Goal: Transaction & Acquisition: Purchase product/service

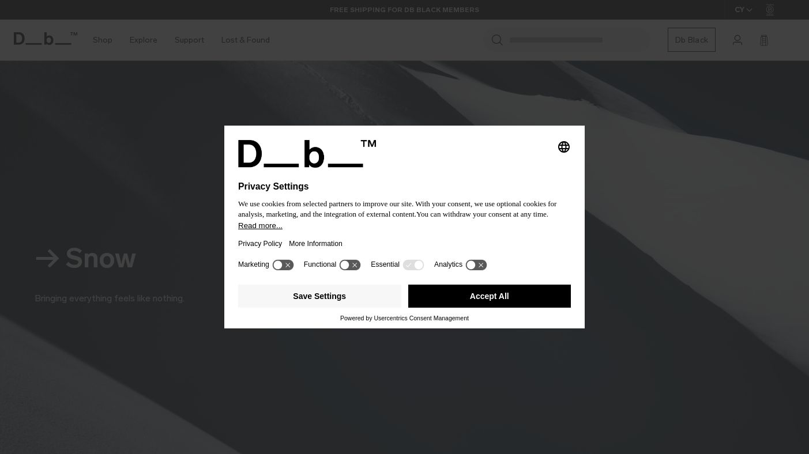
click at [286, 269] on icon at bounding box center [282, 264] width 21 height 11
click at [344, 300] on button "Save Settings" at bounding box center [319, 296] width 163 height 23
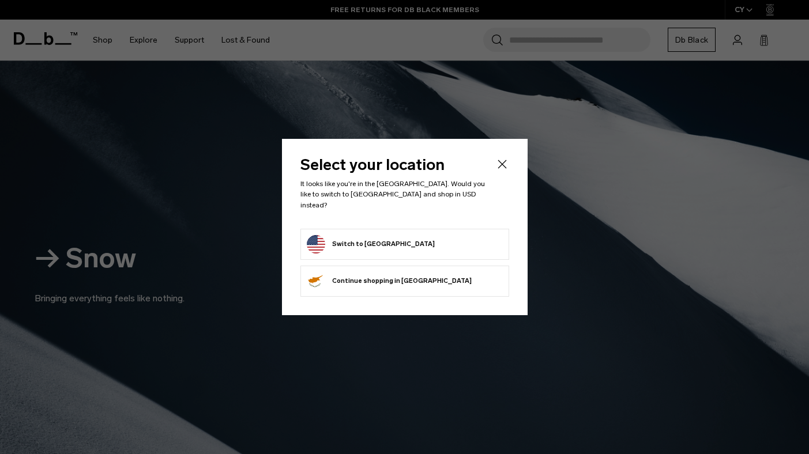
click at [368, 235] on button "Switch to United States" at bounding box center [371, 244] width 128 height 18
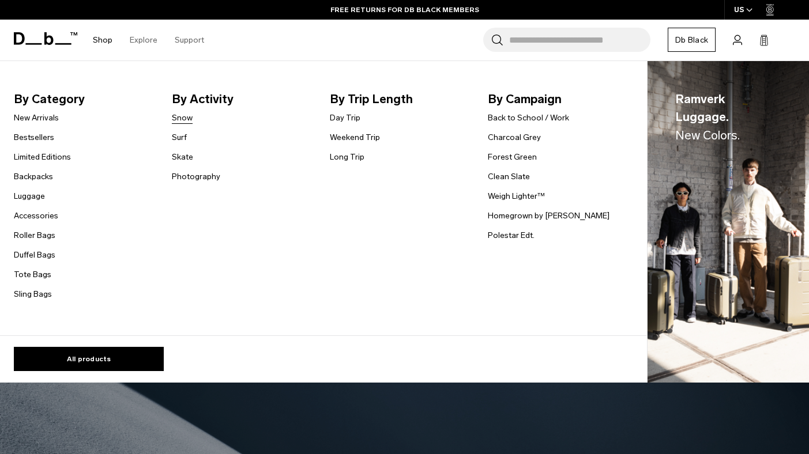
click at [183, 120] on link "Snow" at bounding box center [182, 118] width 21 height 12
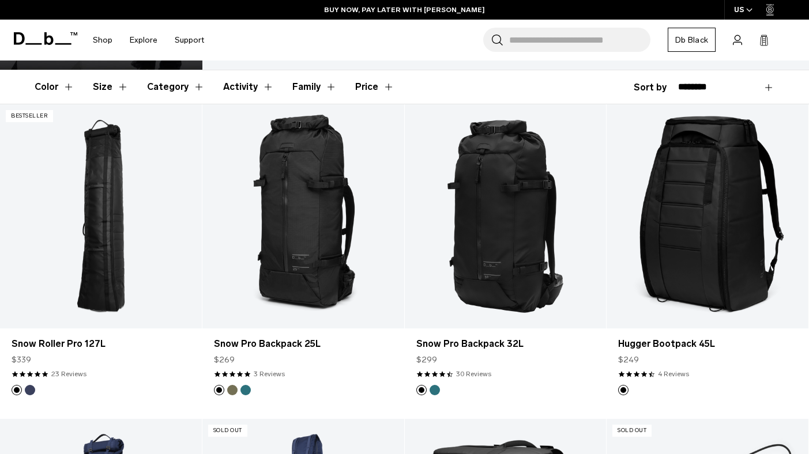
scroll to position [171, 0]
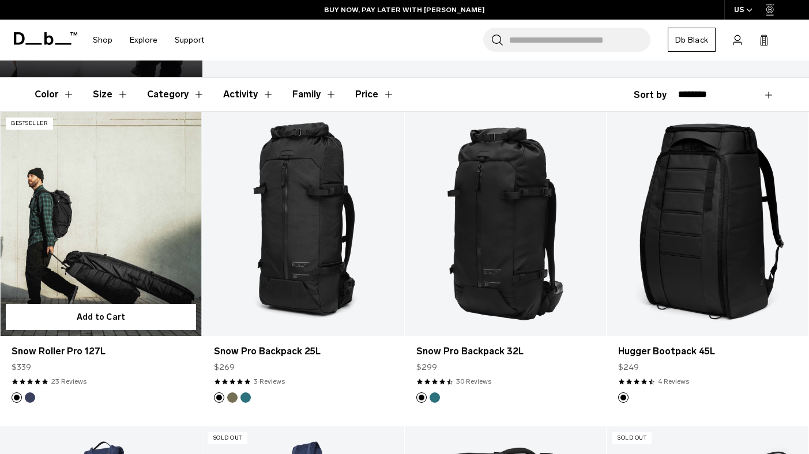
click at [70, 186] on link "Snow Roller Pro 127L" at bounding box center [101, 224] width 202 height 224
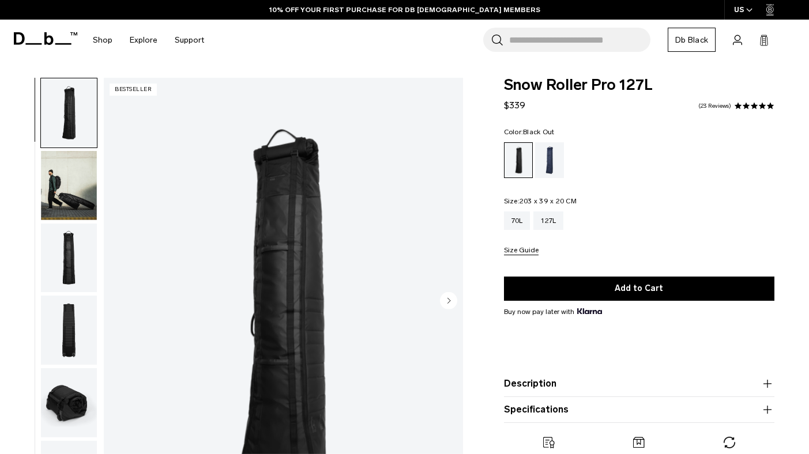
click at [76, 240] on img "button" at bounding box center [69, 258] width 56 height 69
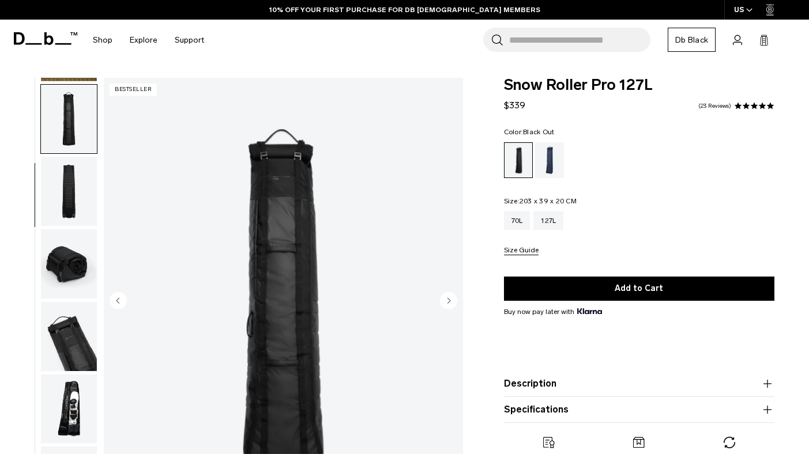
scroll to position [145, 0]
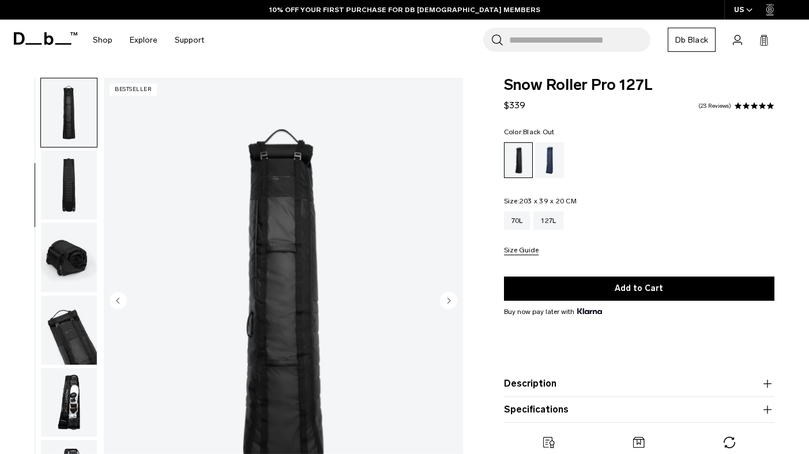
click at [70, 204] on img "button" at bounding box center [69, 184] width 56 height 69
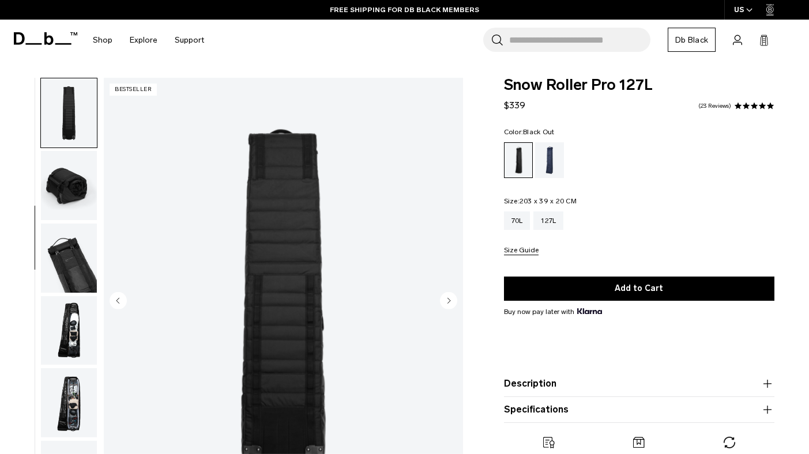
click at [70, 184] on img "button" at bounding box center [69, 185] width 56 height 69
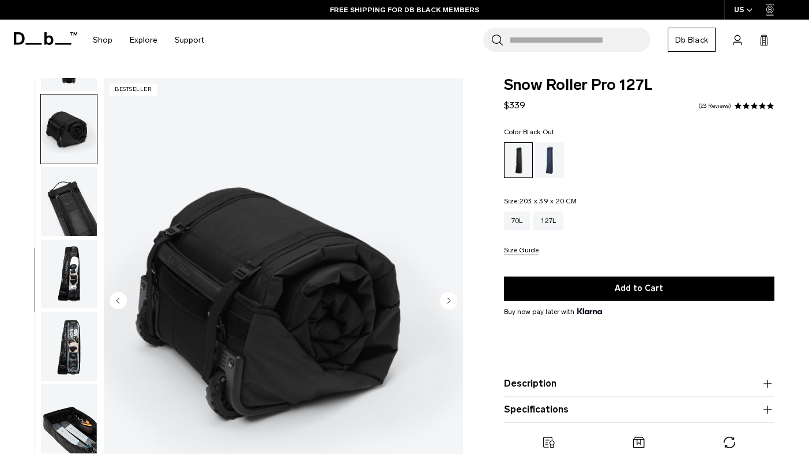
scroll to position [274, 0]
click at [70, 187] on img "button" at bounding box center [69, 201] width 56 height 69
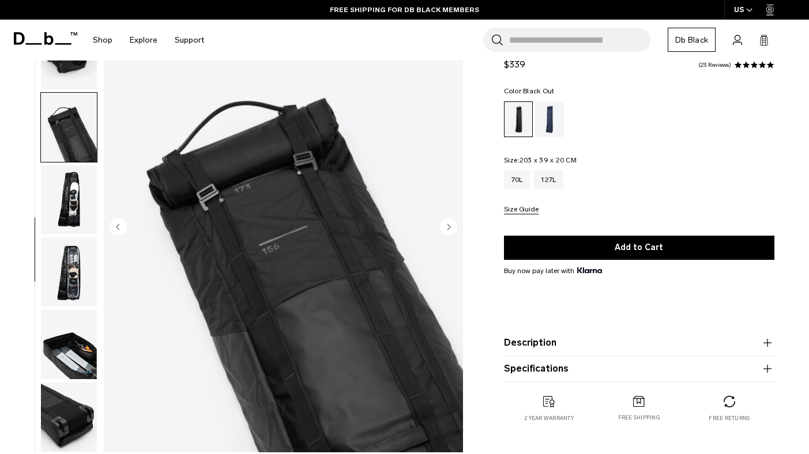
scroll to position [74, 0]
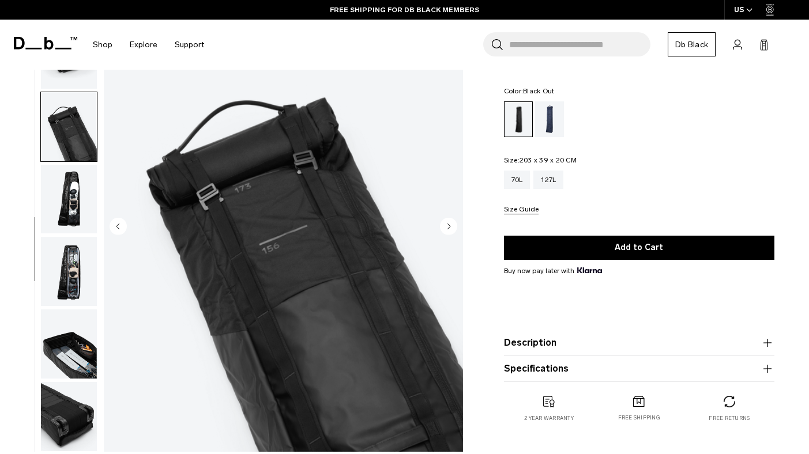
click at [71, 183] on img "button" at bounding box center [69, 199] width 56 height 69
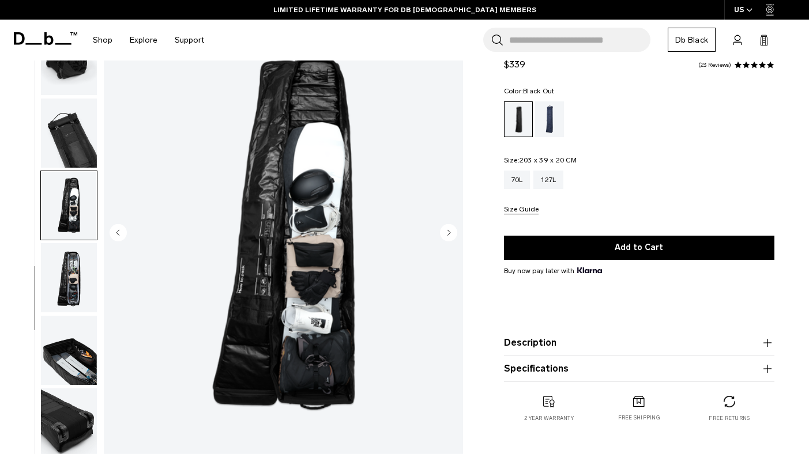
scroll to position [69, 0]
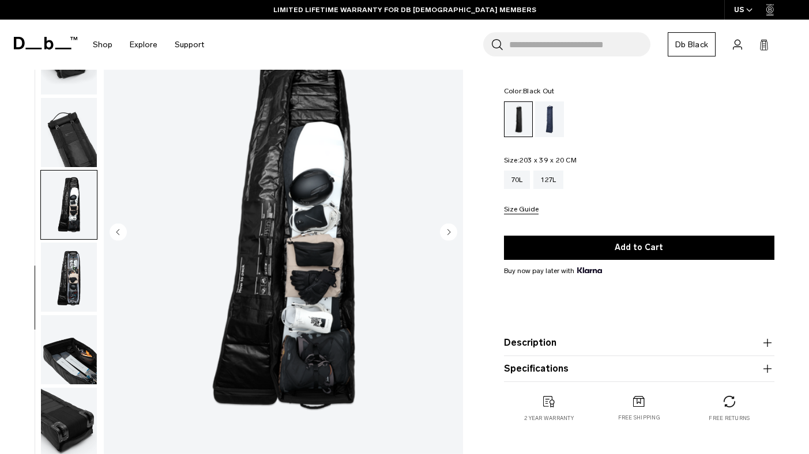
click at [68, 273] on img "button" at bounding box center [69, 277] width 56 height 69
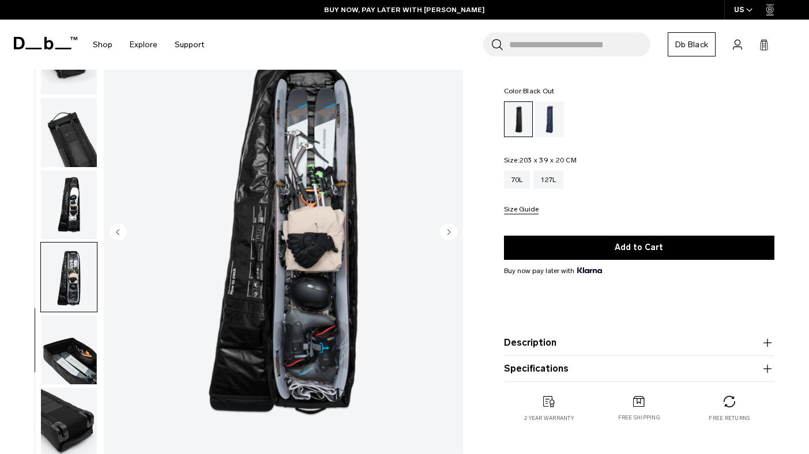
click at [54, 359] on img "button" at bounding box center [69, 349] width 56 height 69
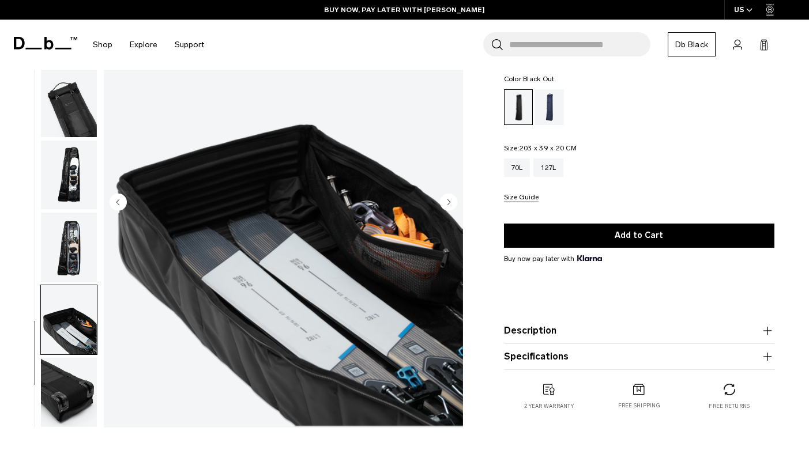
scroll to position [113, 0]
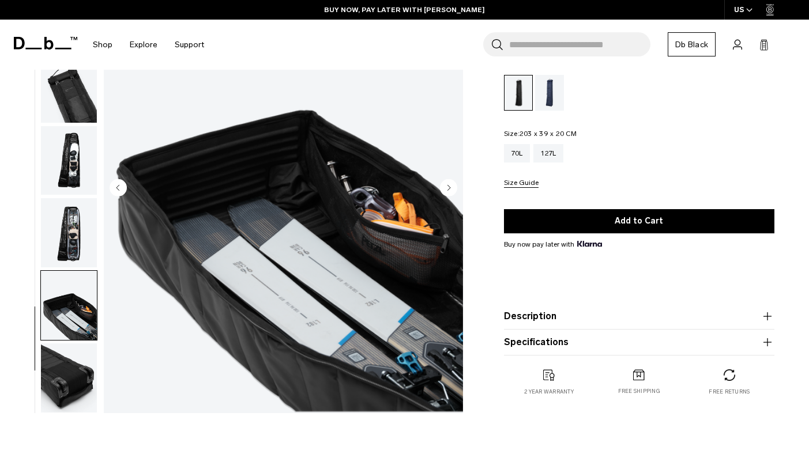
click at [55, 362] on img "button" at bounding box center [69, 378] width 56 height 69
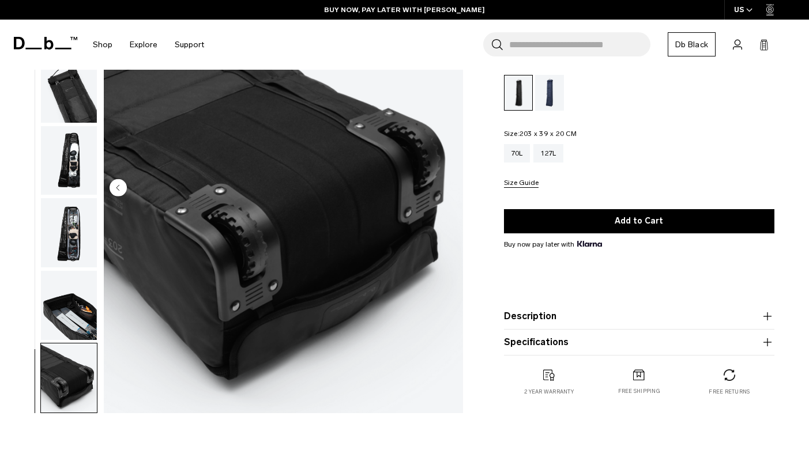
scroll to position [240, 0]
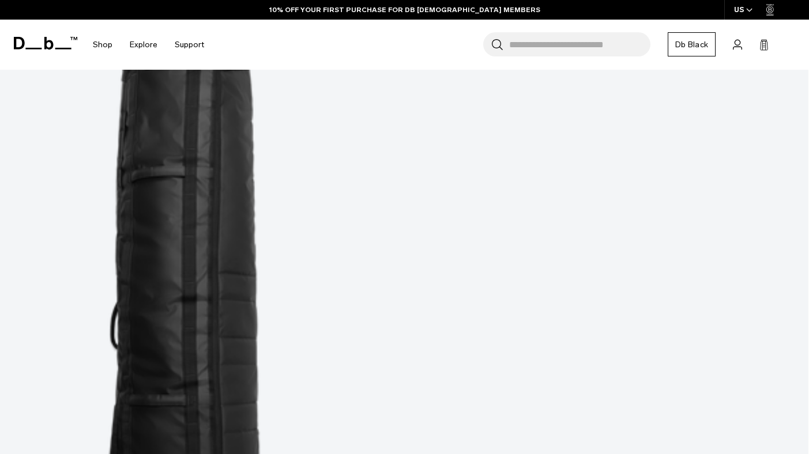
scroll to position [471, 0]
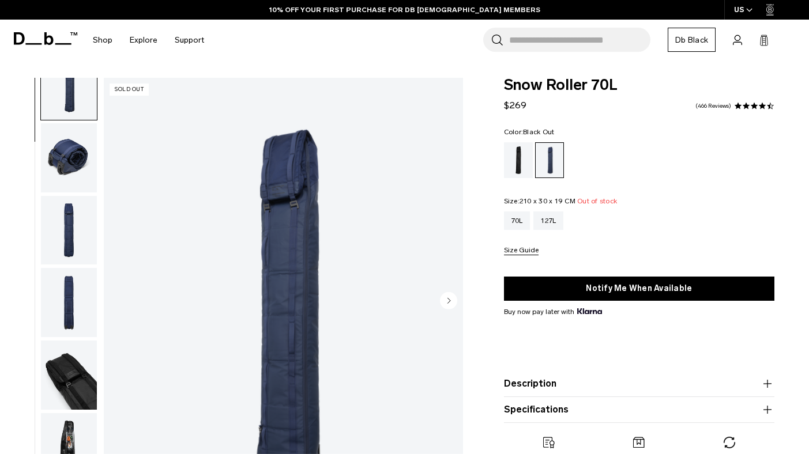
click at [510, 163] on div "Black Out" at bounding box center [518, 160] width 29 height 36
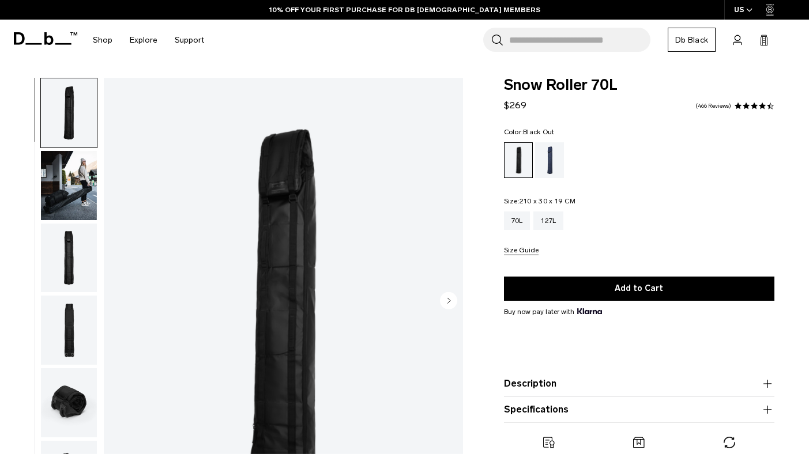
click at [86, 186] on img "button" at bounding box center [69, 185] width 56 height 69
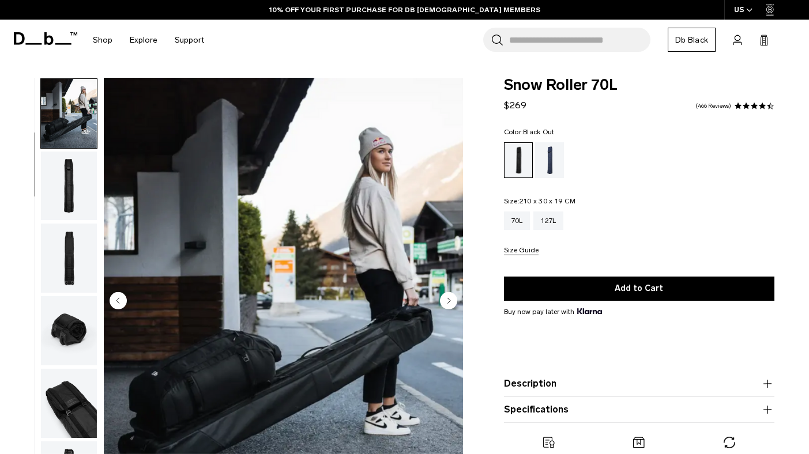
scroll to position [73, 0]
click at [69, 173] on img "button" at bounding box center [69, 185] width 56 height 69
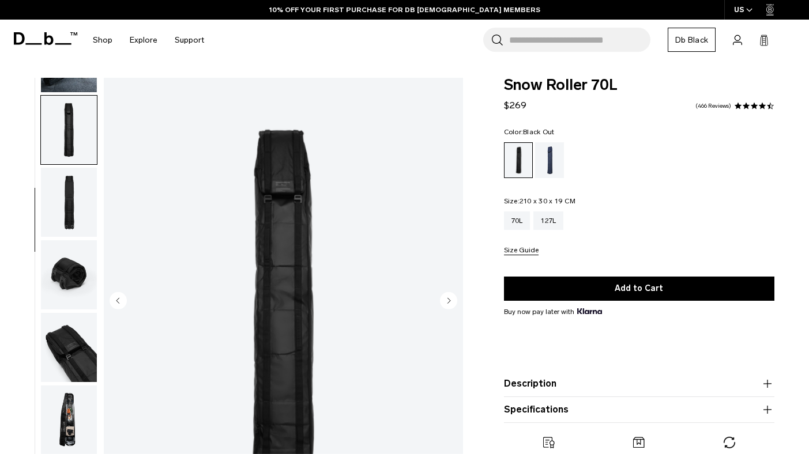
scroll to position [129, 0]
click at [69, 179] on img "button" at bounding box center [69, 201] width 56 height 69
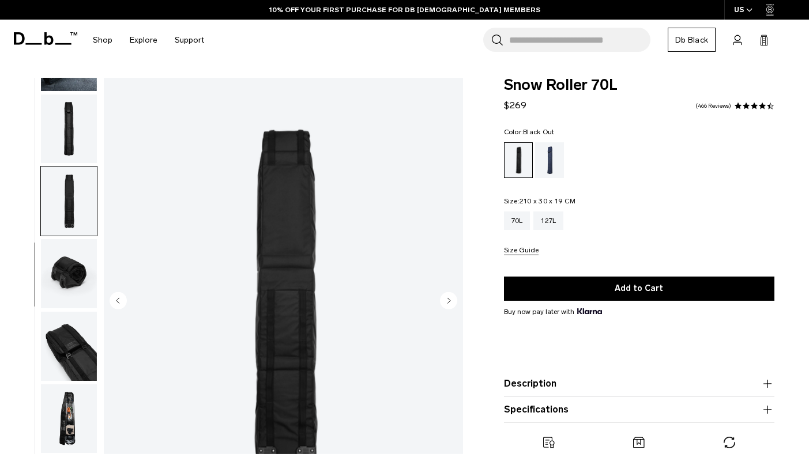
click at [73, 247] on img "button" at bounding box center [69, 273] width 56 height 69
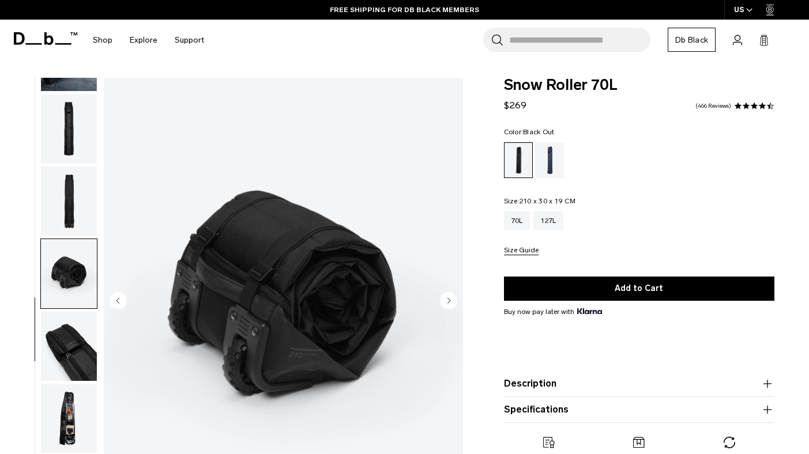
click at [69, 330] on img "button" at bounding box center [69, 346] width 56 height 69
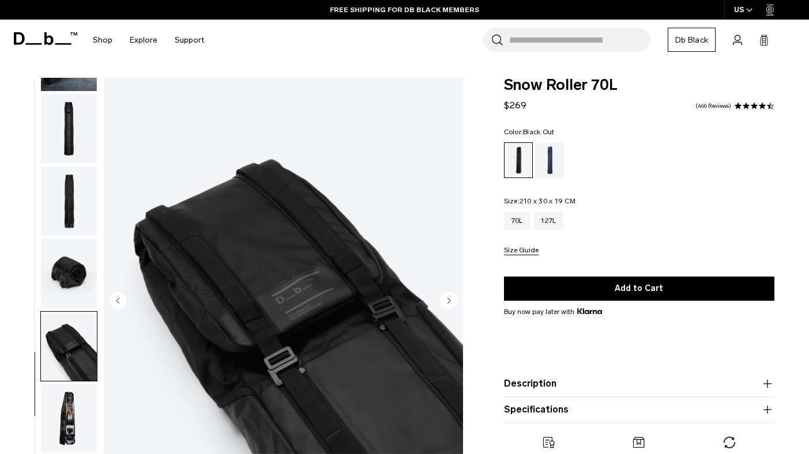
scroll to position [70, 0]
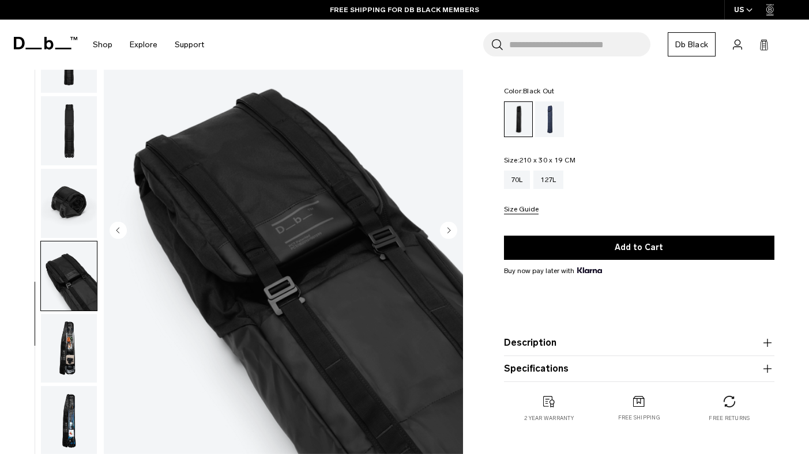
click at [69, 360] on img "button" at bounding box center [69, 348] width 56 height 69
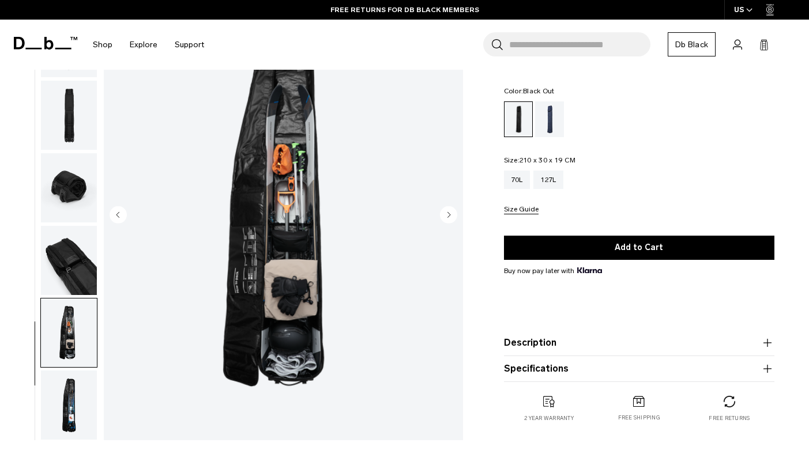
scroll to position [90, 0]
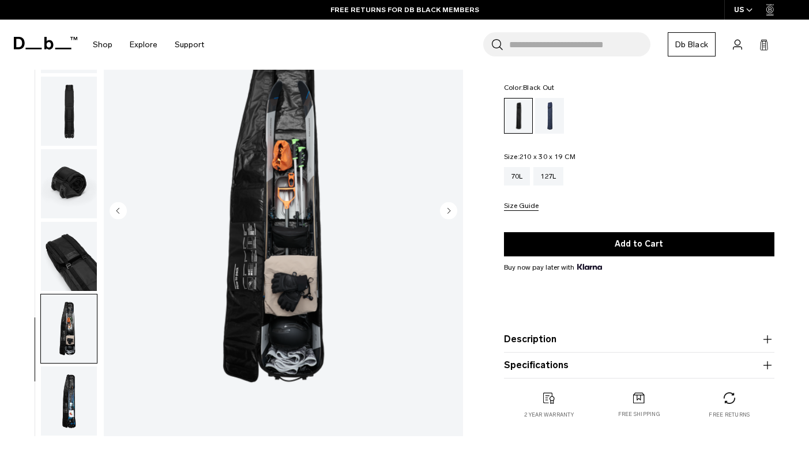
click at [69, 398] on img "button" at bounding box center [69, 401] width 56 height 69
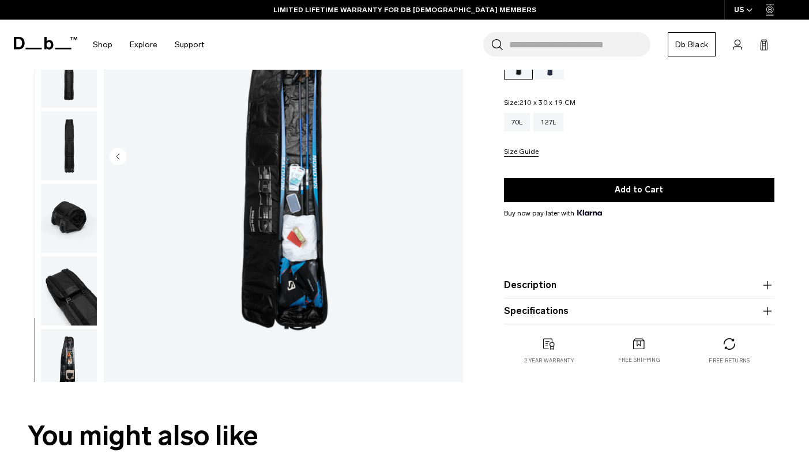
scroll to position [49, 0]
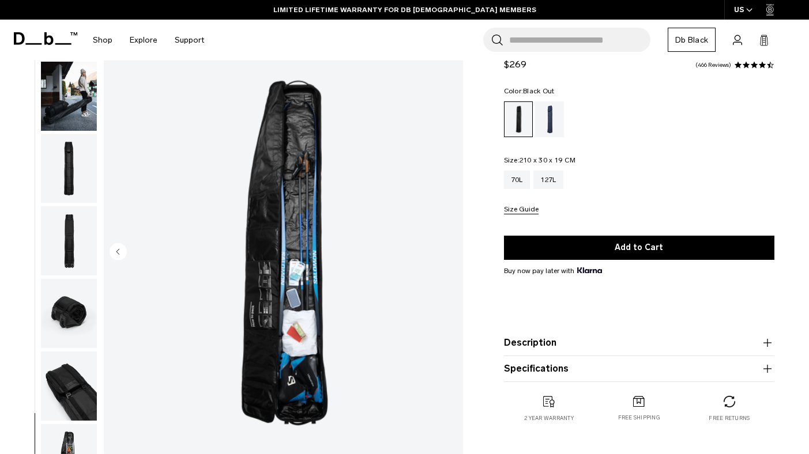
click at [529, 209] on button "Size Guide" at bounding box center [521, 210] width 35 height 9
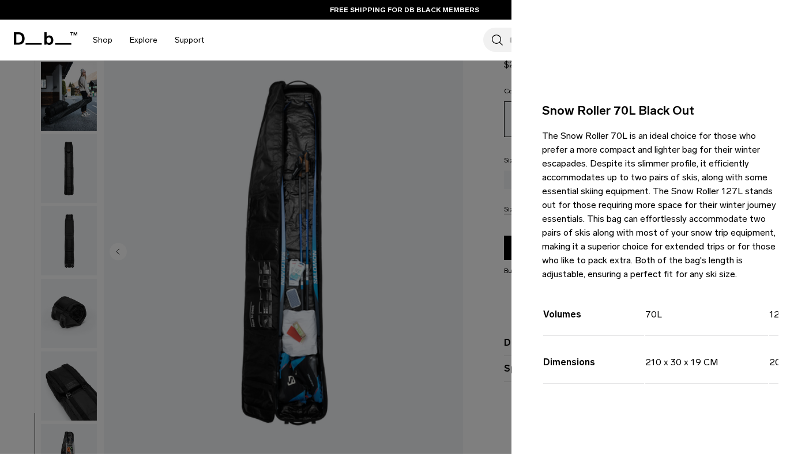
scroll to position [0, 0]
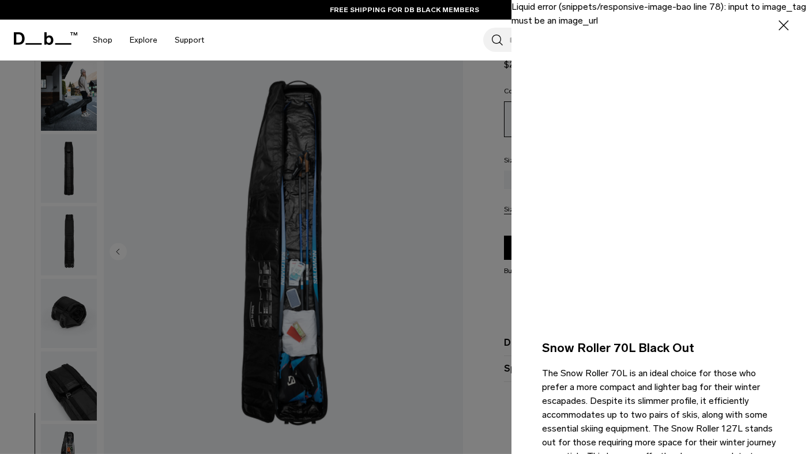
click at [784, 28] on icon "button" at bounding box center [783, 25] width 17 height 17
